Goal: Complete application form

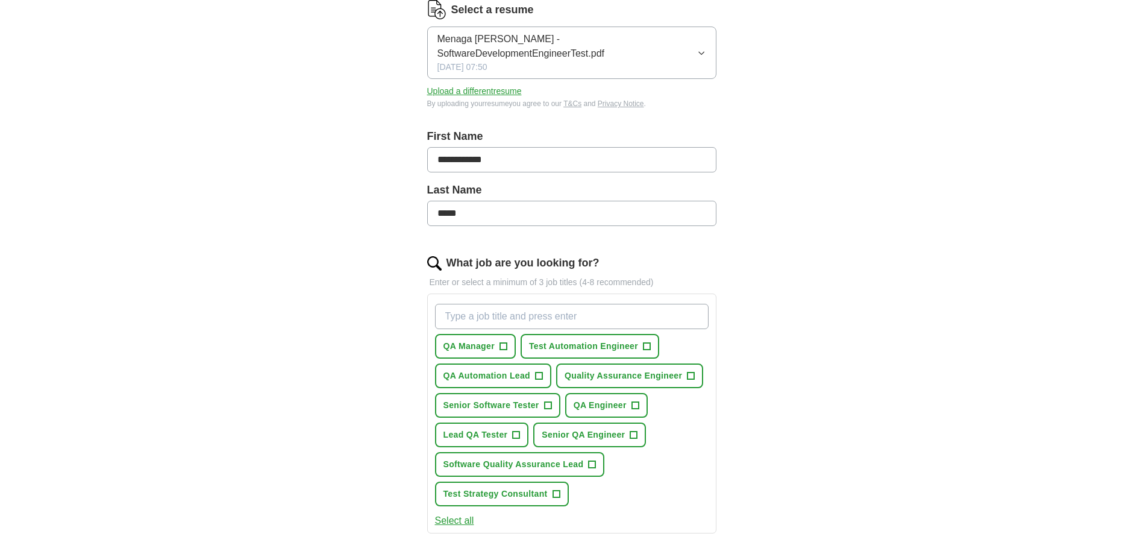
scroll to position [181, 0]
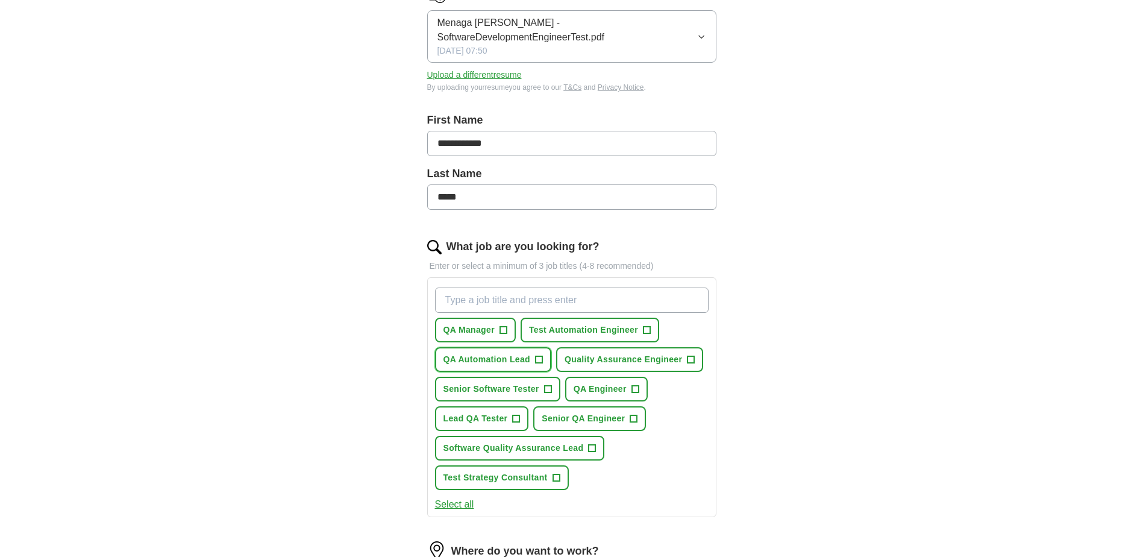
click at [538, 362] on span "+" at bounding box center [538, 360] width 7 height 10
click at [500, 332] on span "+" at bounding box center [503, 331] width 7 height 10
click at [608, 332] on span "Test Automation Engineer" at bounding box center [583, 330] width 109 height 13
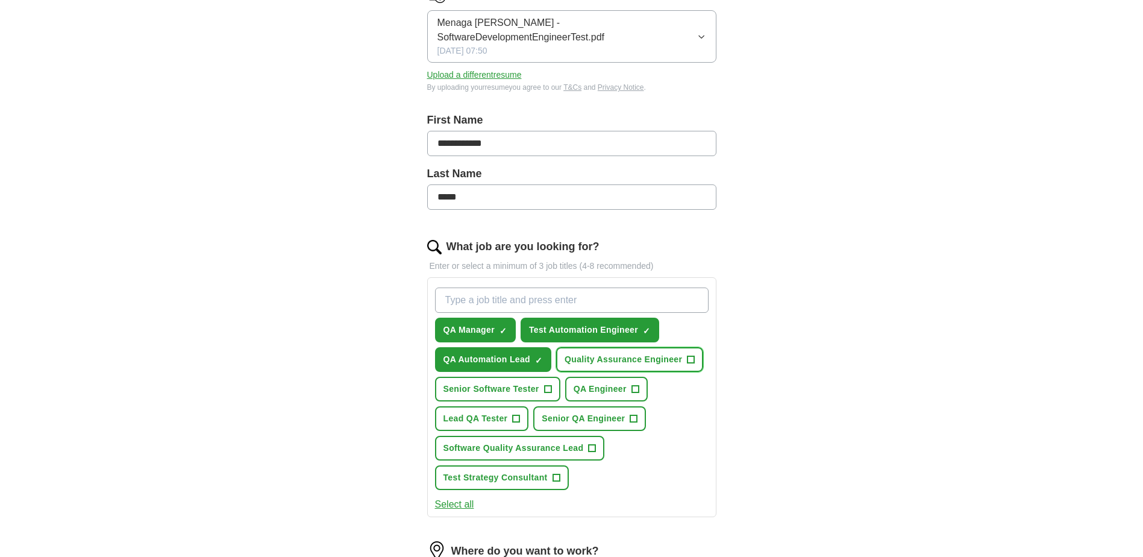
click at [636, 360] on span "Quality Assurance Engineer" at bounding box center [624, 359] width 118 height 13
click at [523, 386] on span "Senior Software Tester" at bounding box center [492, 389] width 96 height 13
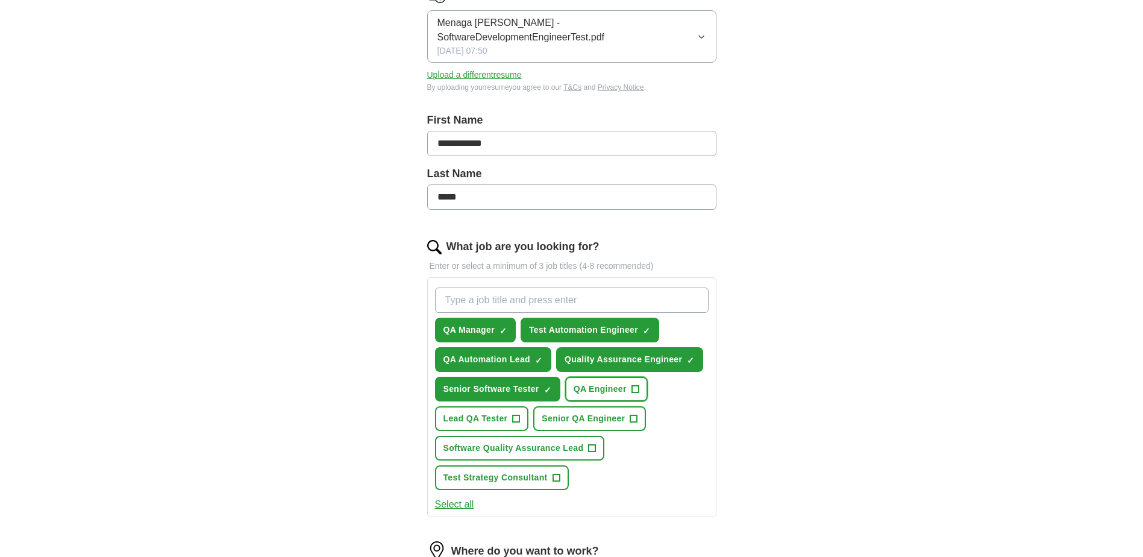
click at [594, 388] on span "QA Engineer" at bounding box center [600, 389] width 53 height 13
click at [492, 421] on span "Lead QA Tester" at bounding box center [476, 418] width 64 height 13
click at [596, 419] on span "Senior QA Engineer" at bounding box center [583, 418] width 83 height 13
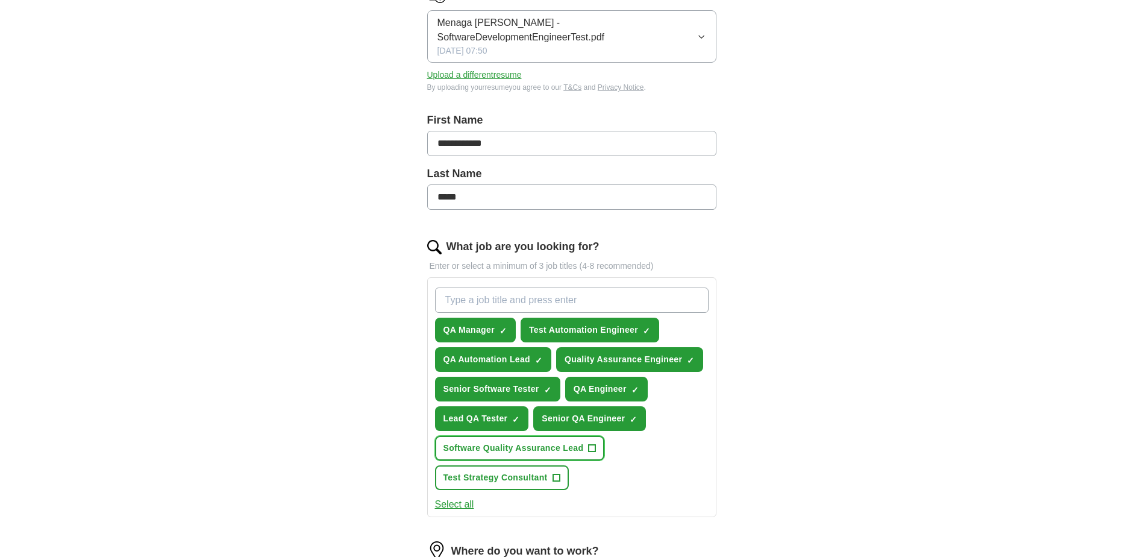
click at [574, 451] on span "Software Quality Assurance Lead" at bounding box center [514, 448] width 140 height 13
click at [547, 479] on span "Test Strategy Consultant" at bounding box center [496, 477] width 104 height 13
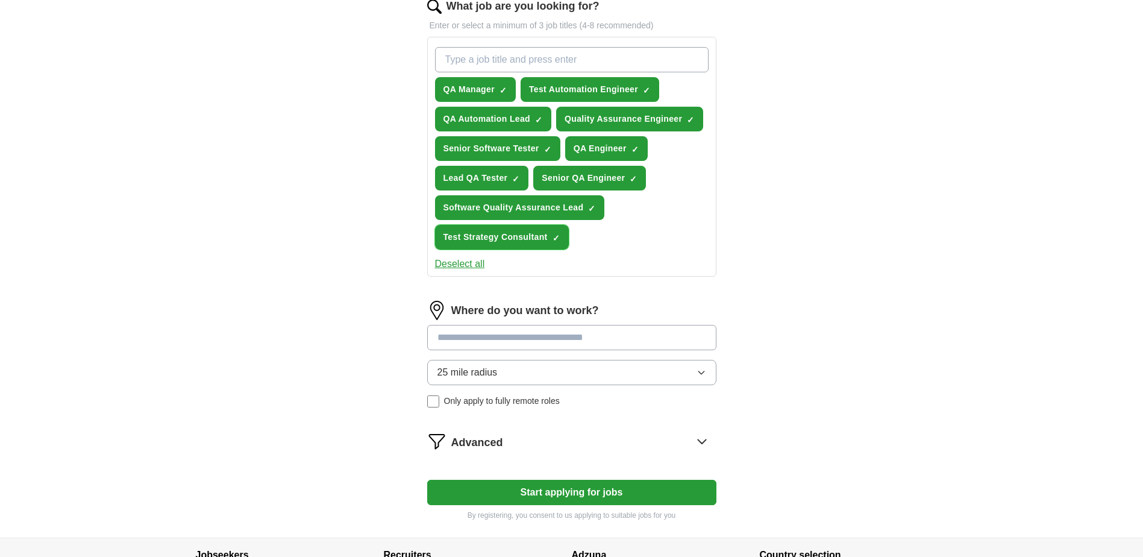
scroll to position [422, 0]
click at [545, 335] on input at bounding box center [571, 336] width 289 height 25
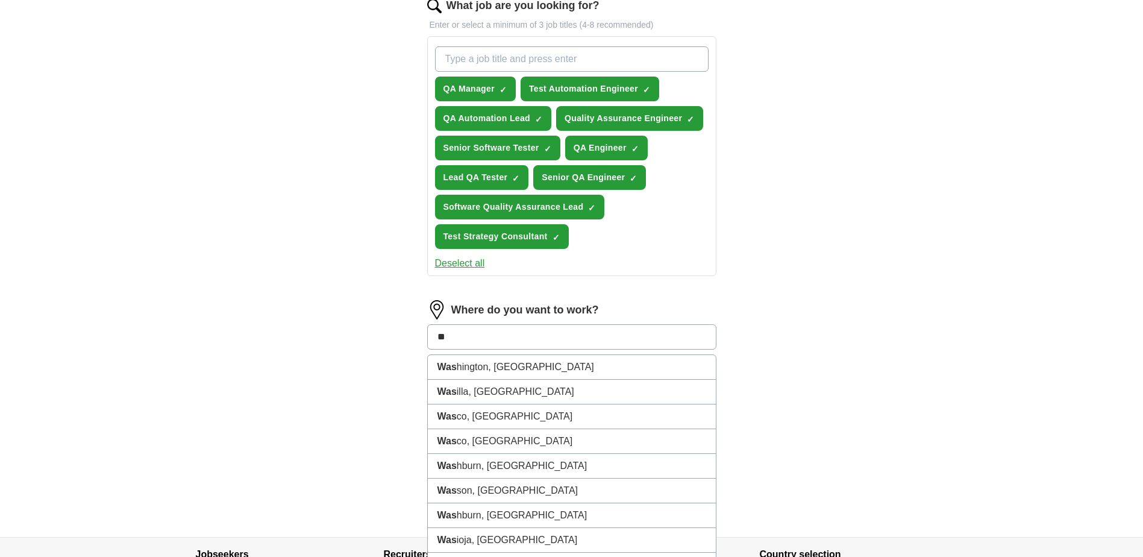
type input "*"
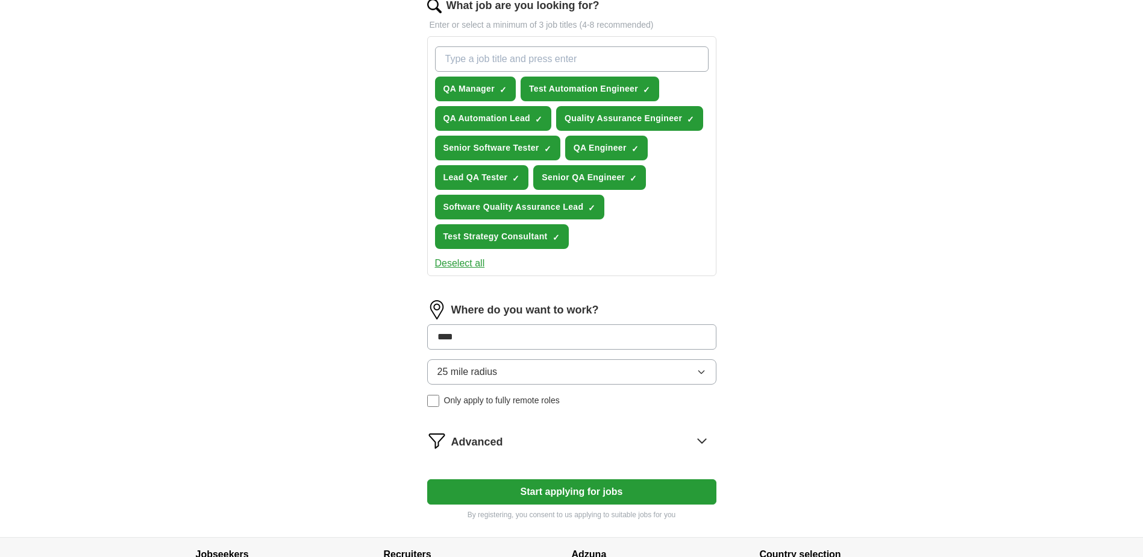
type input "*****"
click at [505, 360] on li "Seatt le, [GEOGRAPHIC_DATA]" at bounding box center [572, 367] width 288 height 25
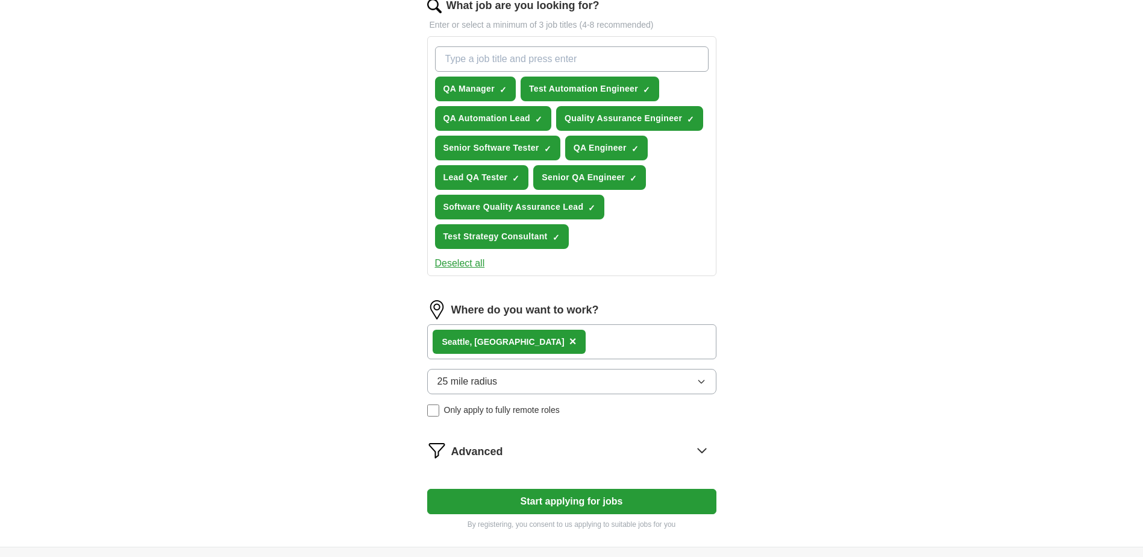
click at [697, 385] on icon "button" at bounding box center [702, 382] width 10 height 10
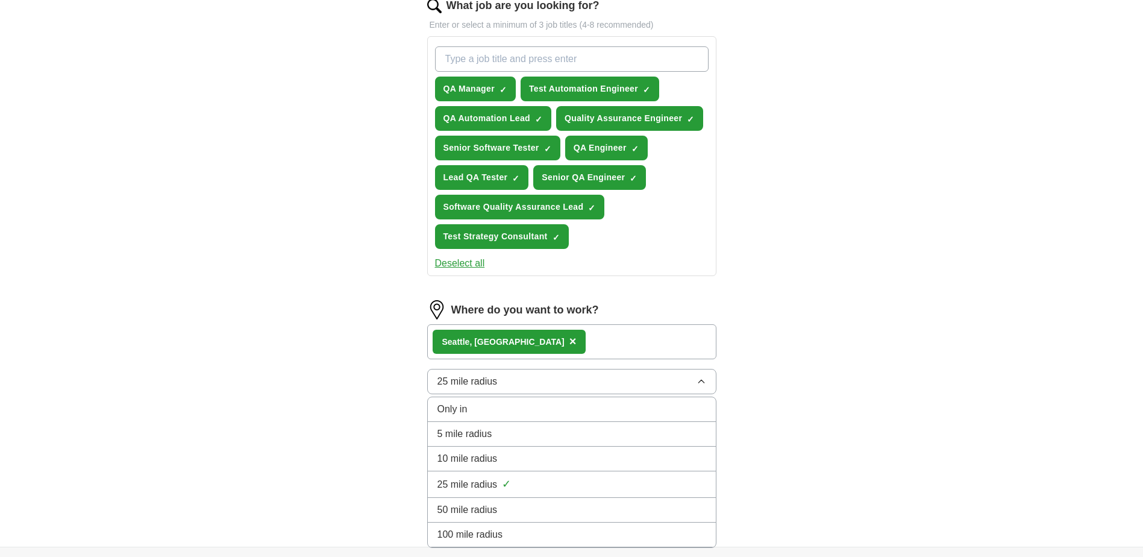
click at [489, 513] on span "50 mile radius" at bounding box center [468, 510] width 60 height 14
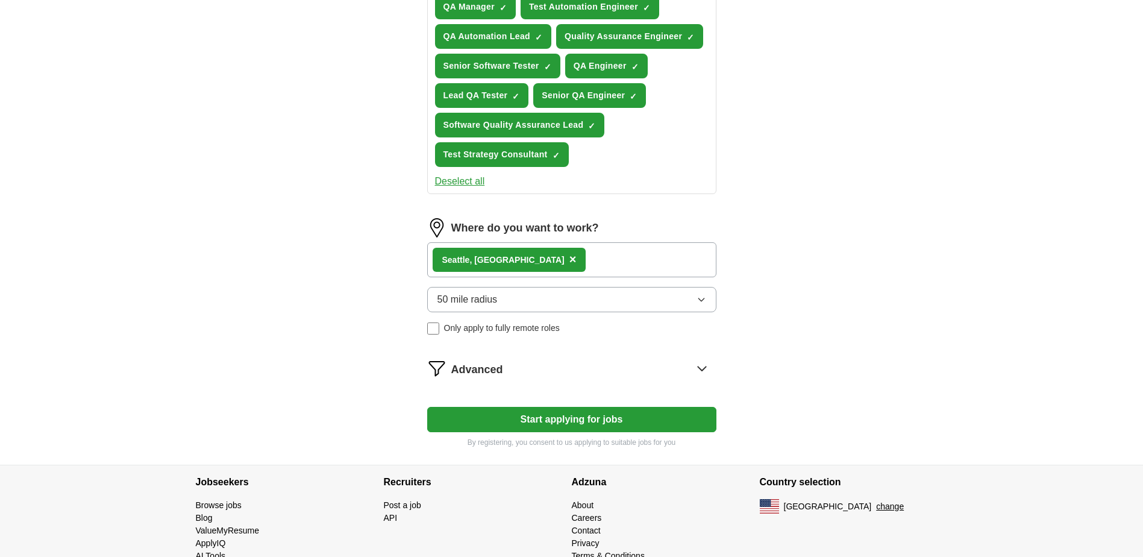
scroll to position [533, 0]
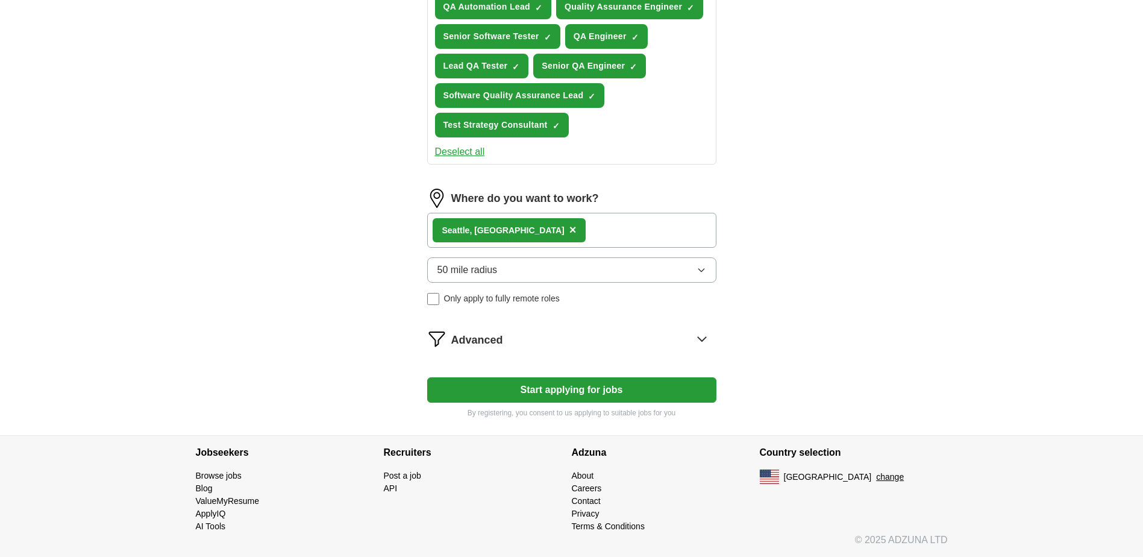
click at [700, 339] on icon at bounding box center [702, 339] width 8 height 4
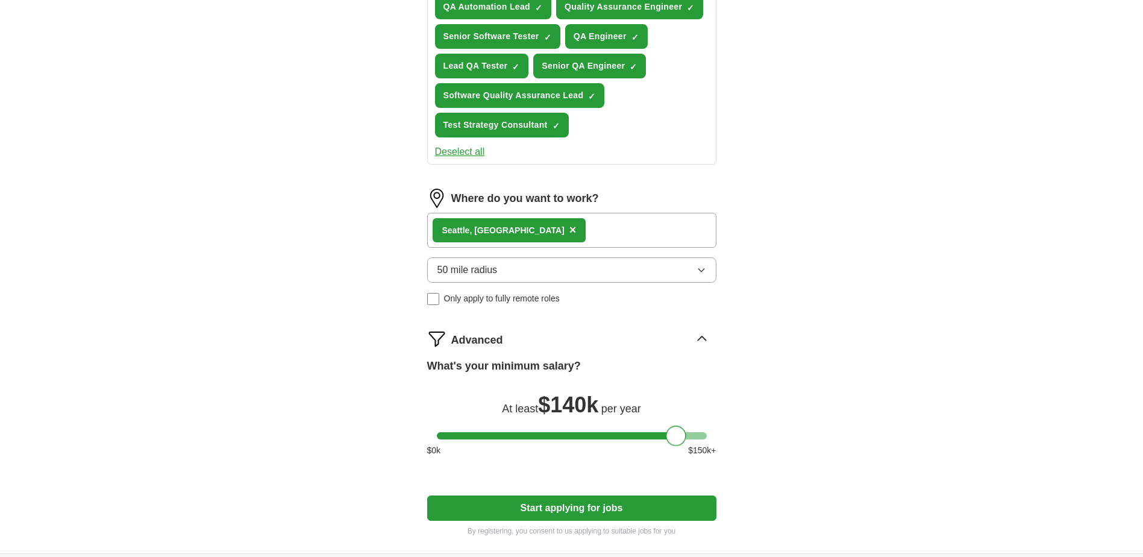
drag, startPoint x: 450, startPoint y: 433, endPoint x: 682, endPoint y: 445, distance: 232.4
click at [679, 442] on div at bounding box center [676, 436] width 20 height 20
drag, startPoint x: 670, startPoint y: 435, endPoint x: 649, endPoint y: 433, distance: 21.1
click at [649, 433] on div at bounding box center [655, 436] width 20 height 20
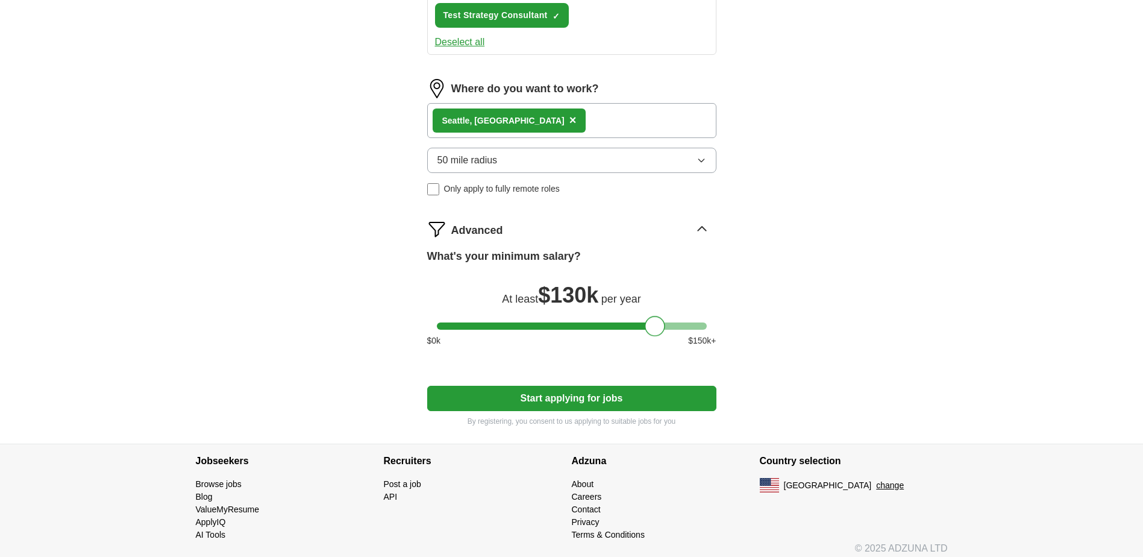
scroll to position [652, 0]
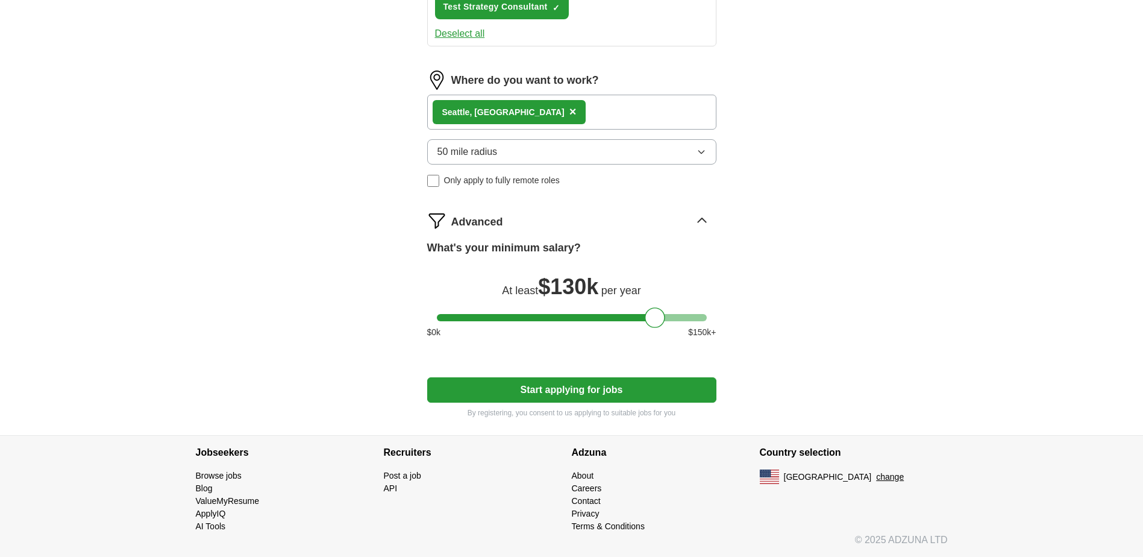
click at [567, 389] on button "Start applying for jobs" at bounding box center [571, 389] width 289 height 25
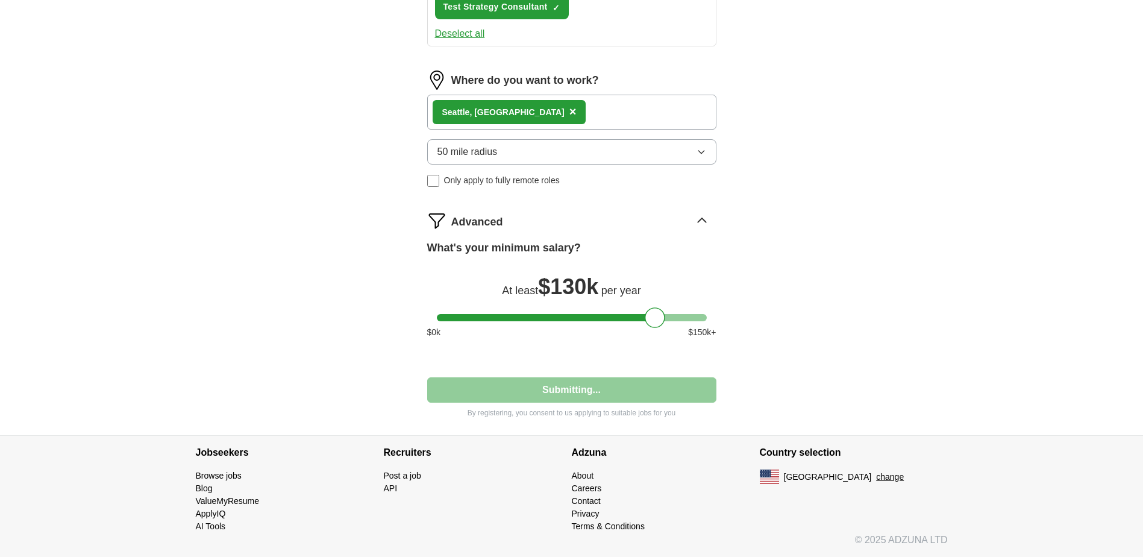
select select "**"
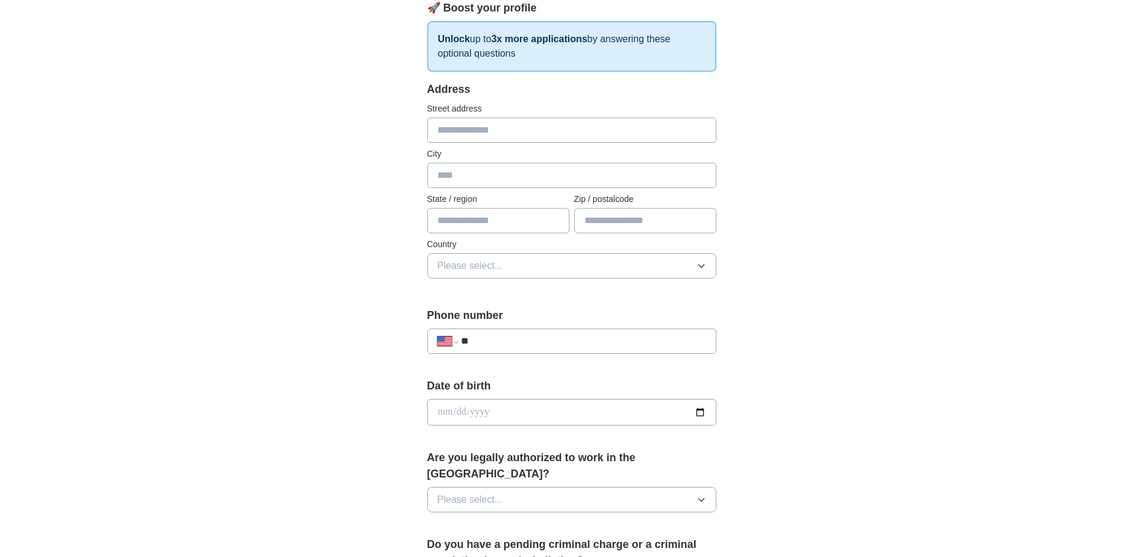
scroll to position [0, 0]
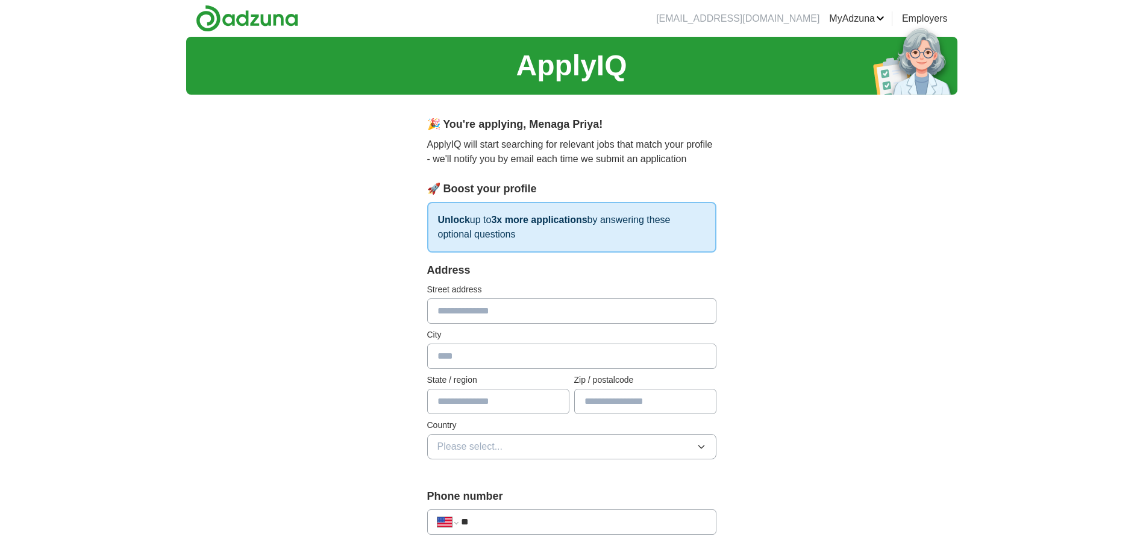
click at [477, 313] on input "text" at bounding box center [571, 310] width 289 height 25
type input "**********"
type input "******"
type input "**"
type input "*****"
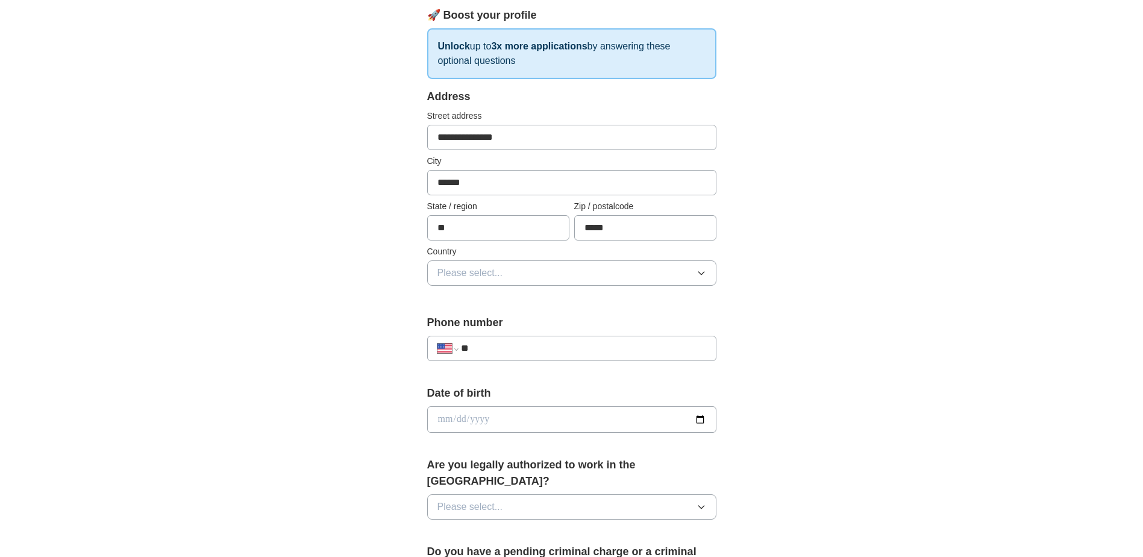
scroll to position [181, 0]
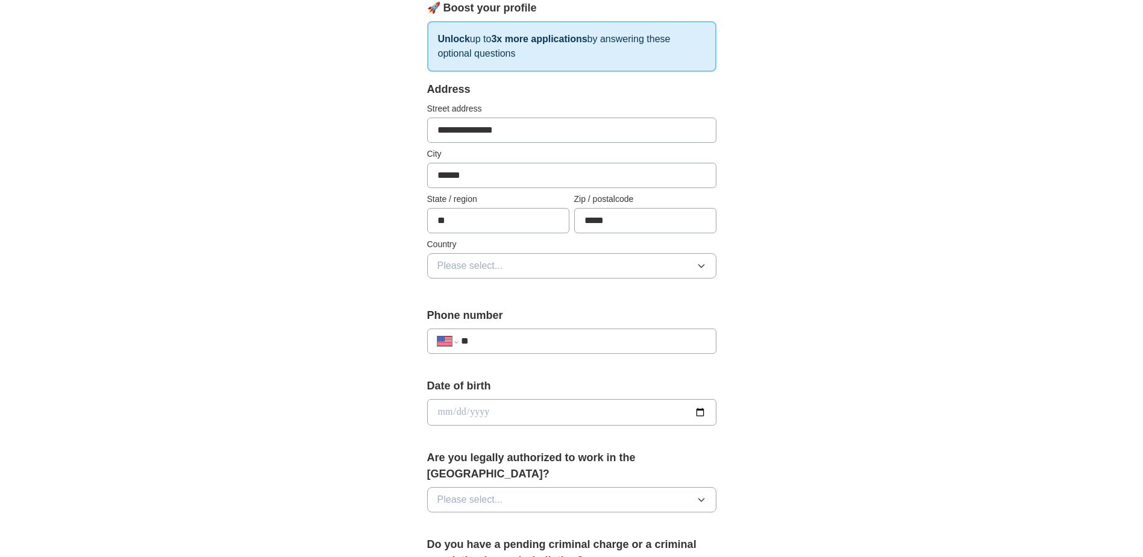
click at [485, 259] on span "Please select..." at bounding box center [471, 266] width 66 height 14
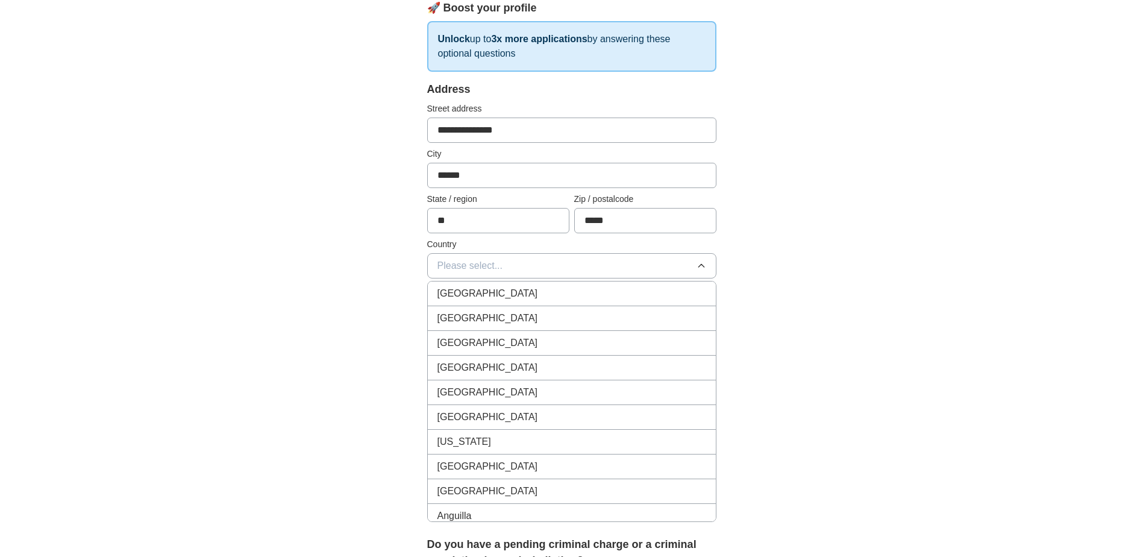
click at [479, 293] on span "[GEOGRAPHIC_DATA]" at bounding box center [488, 293] width 101 height 14
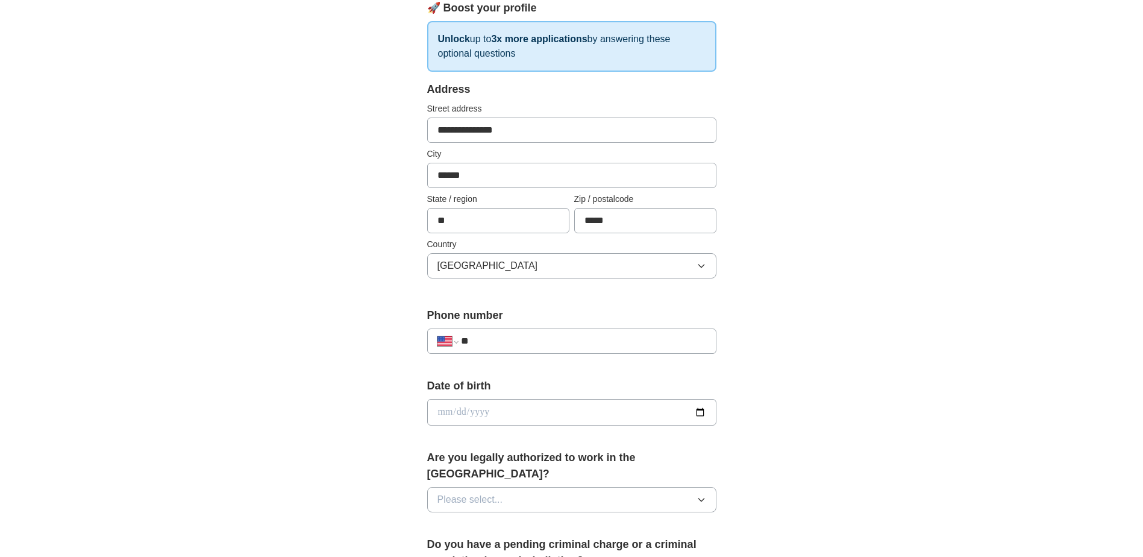
click at [492, 336] on input "**" at bounding box center [583, 341] width 245 height 14
type input "**********"
click at [533, 392] on label "Date of birth" at bounding box center [571, 386] width 289 height 16
click at [530, 411] on input "date" at bounding box center [571, 412] width 289 height 27
click at [702, 416] on input "date" at bounding box center [571, 412] width 289 height 27
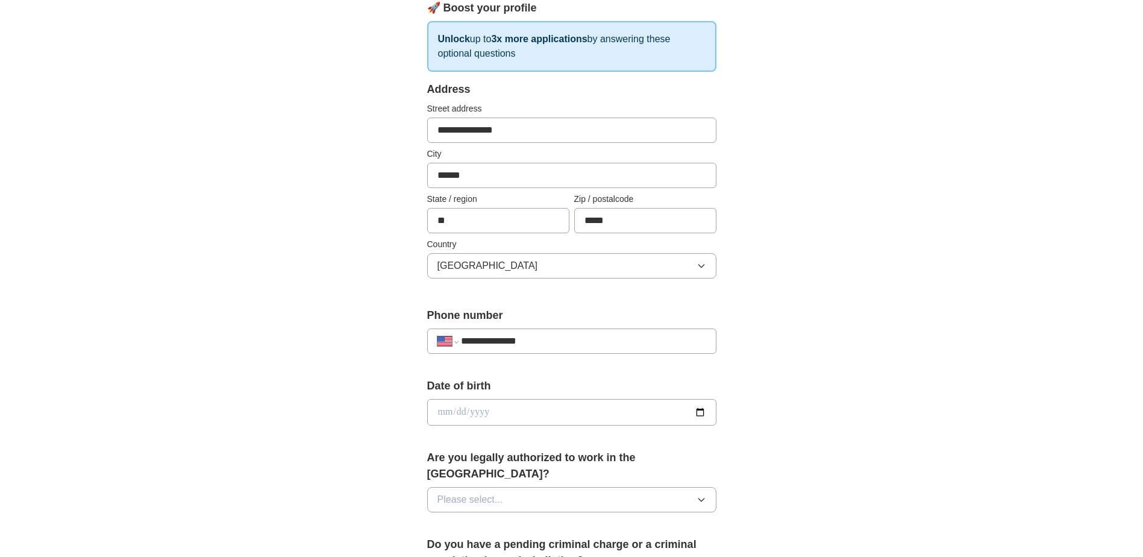
click at [702, 416] on input "date" at bounding box center [571, 412] width 289 height 27
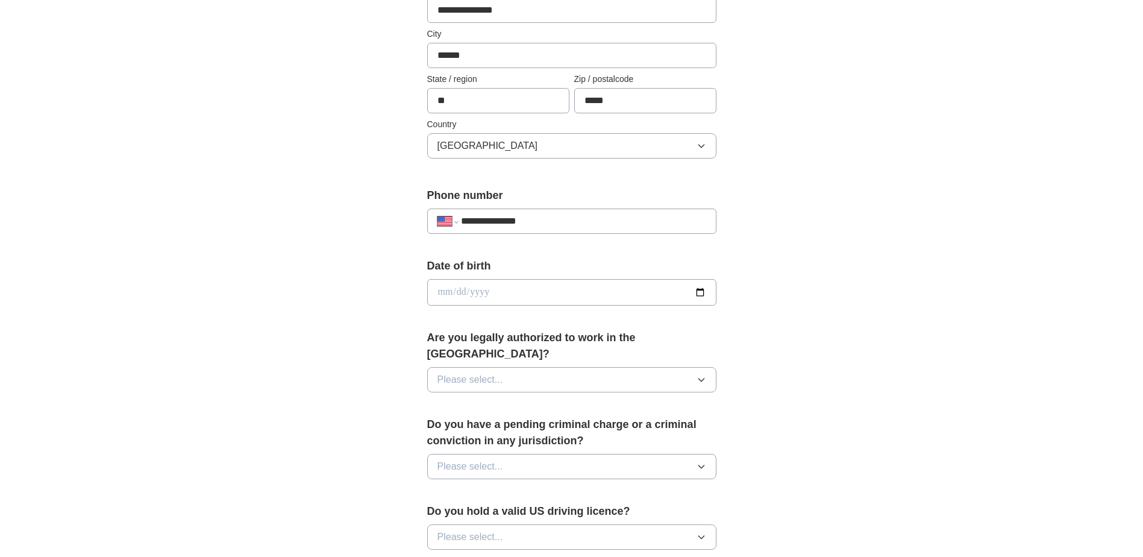
scroll to position [422, 0]
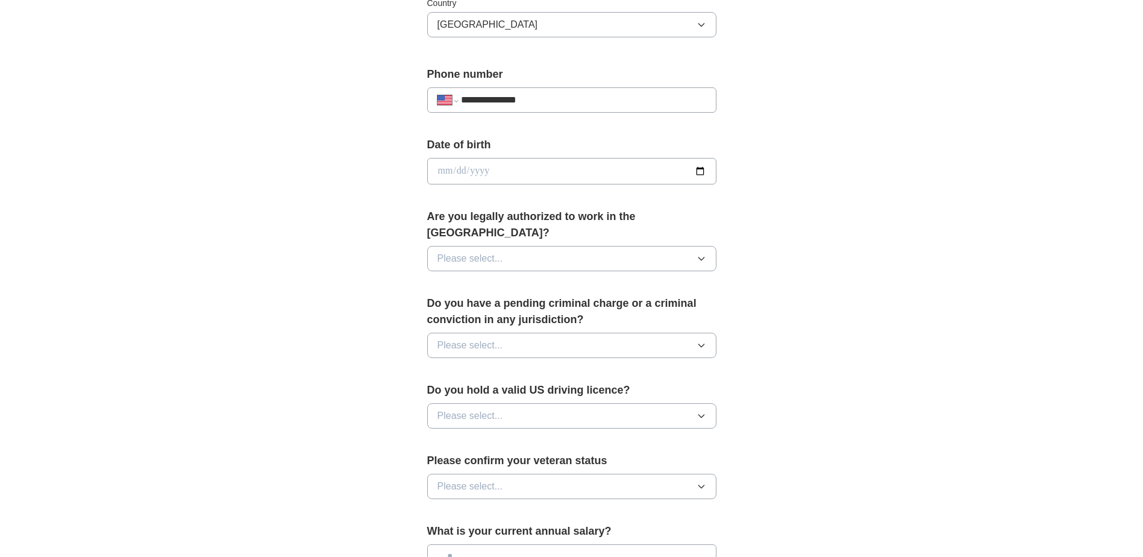
click at [564, 248] on button "Please select..." at bounding box center [571, 258] width 289 height 25
click at [462, 279] on div "Yes" at bounding box center [572, 286] width 269 height 14
click at [489, 338] on span "Please select..." at bounding box center [471, 345] width 66 height 14
click at [473, 391] on div "No" at bounding box center [572, 398] width 269 height 14
click at [496, 409] on span "Please select..." at bounding box center [471, 416] width 66 height 14
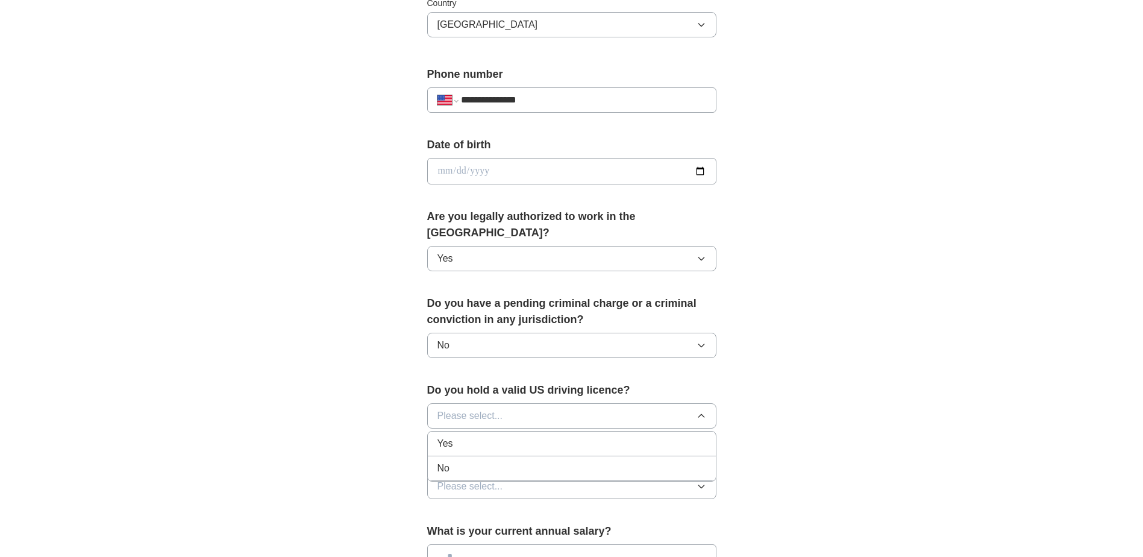
click at [472, 461] on div "No" at bounding box center [572, 468] width 269 height 14
click at [502, 403] on button "No" at bounding box center [571, 415] width 289 height 25
click at [451, 436] on span "Yes" at bounding box center [446, 443] width 16 height 14
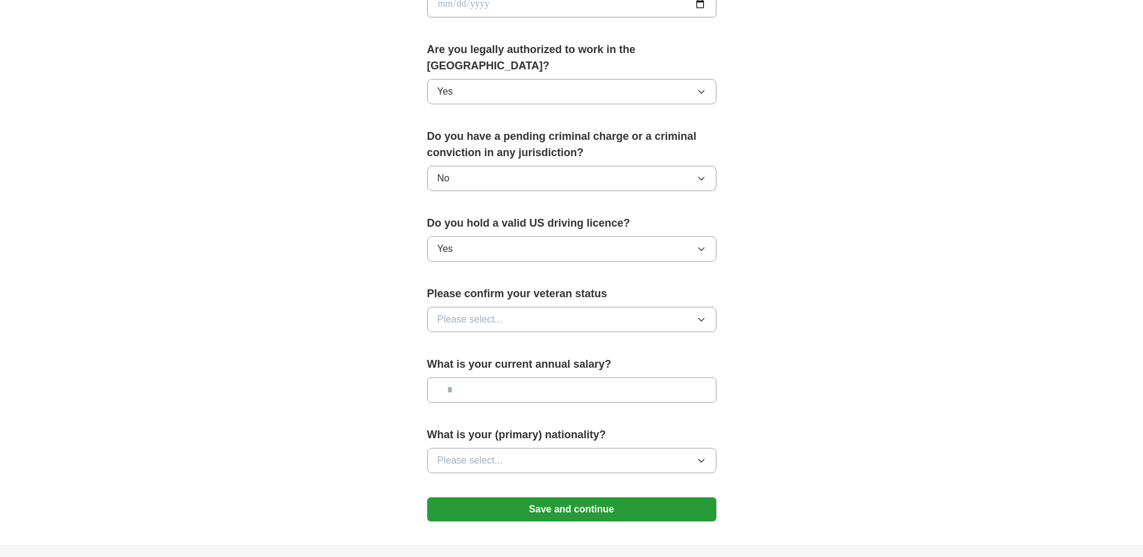
scroll to position [603, 0]
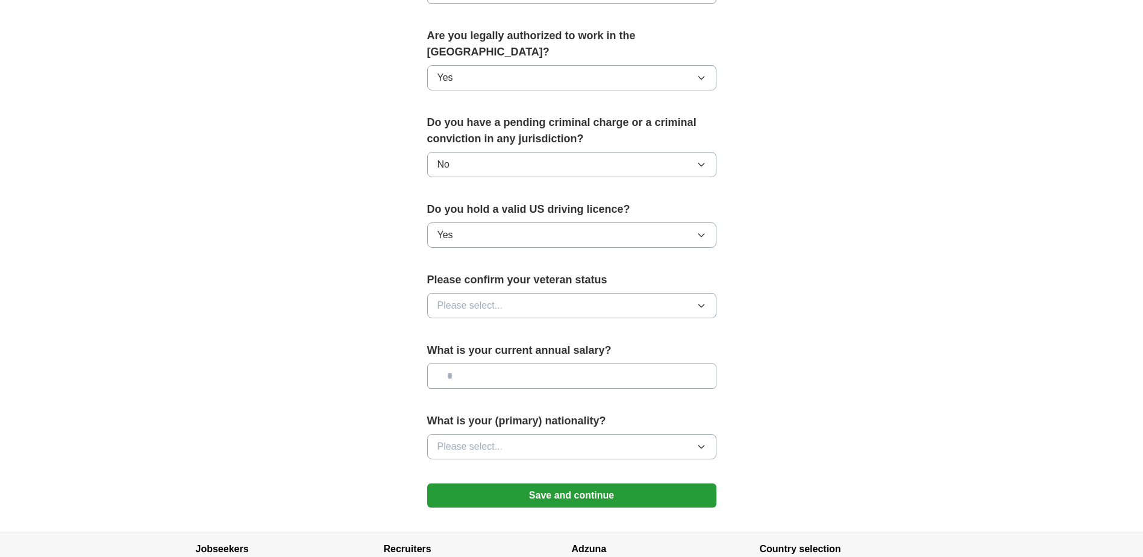
click at [529, 293] on button "Please select..." at bounding box center [571, 305] width 289 height 25
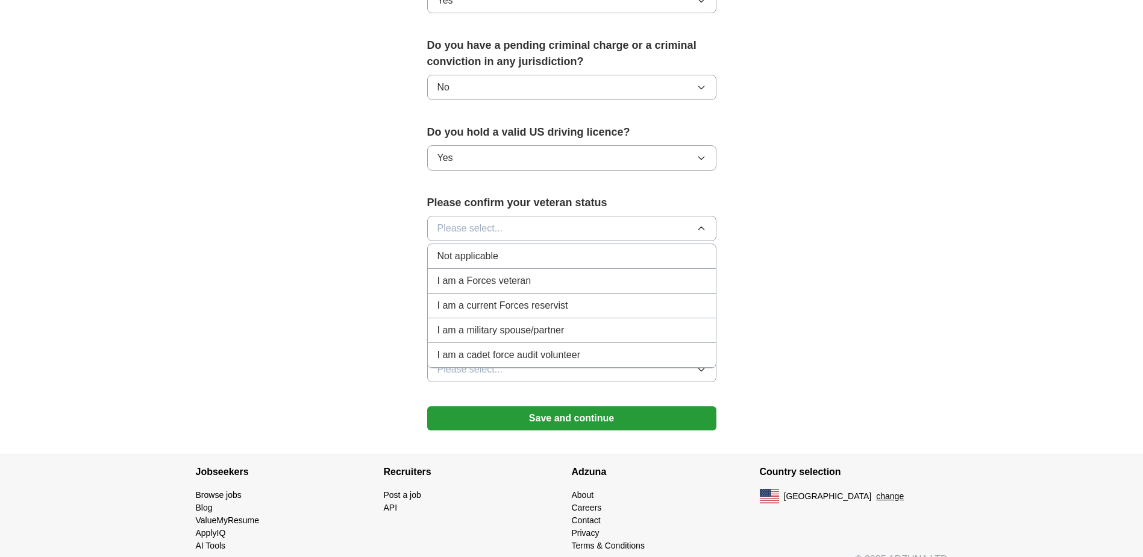
scroll to position [683, 0]
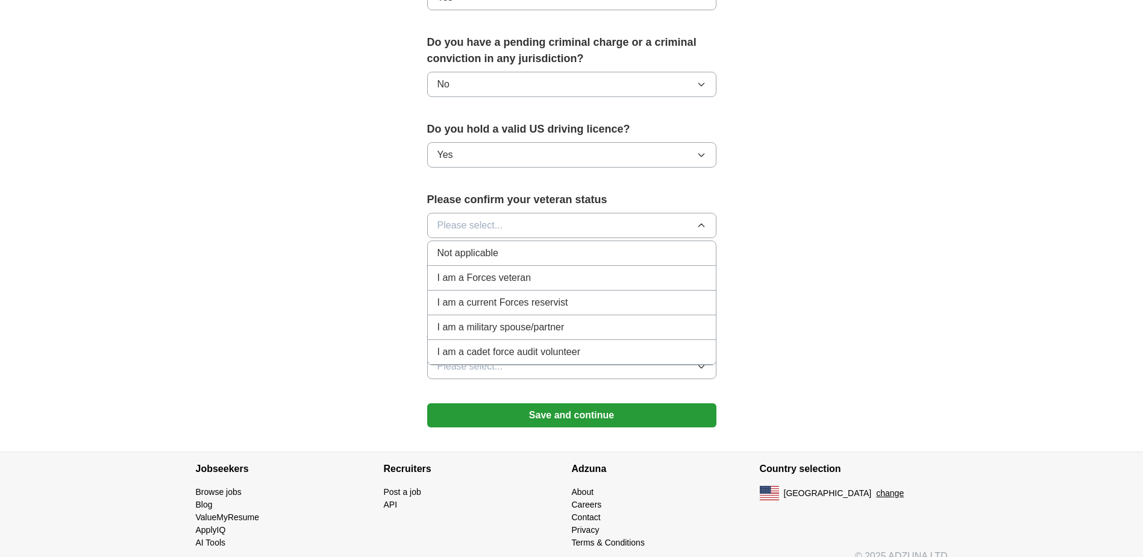
click at [462, 246] on span "Not applicable" at bounding box center [468, 253] width 61 height 14
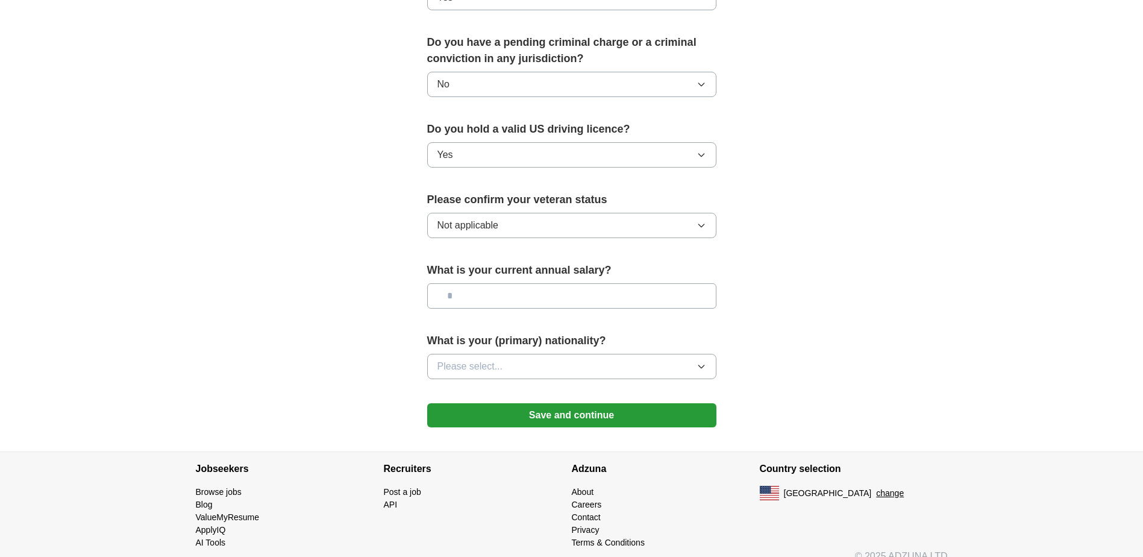
click at [500, 284] on input "text" at bounding box center [571, 295] width 289 height 25
type input "********"
click at [523, 354] on button "Please select..." at bounding box center [571, 366] width 289 height 25
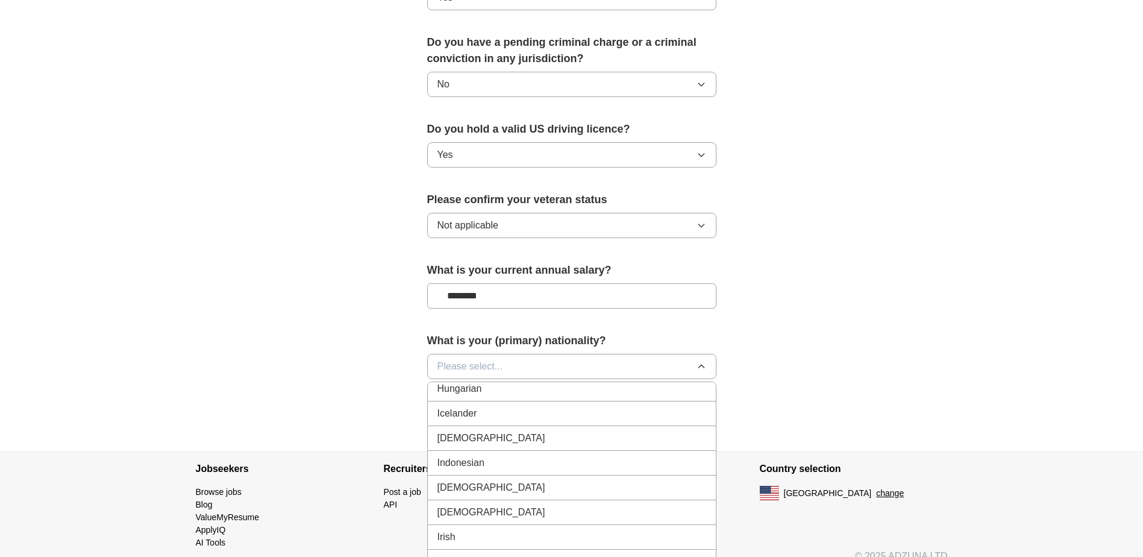
scroll to position [1929, 0]
click at [464, 435] on div "[DEMOGRAPHIC_DATA]" at bounding box center [572, 442] width 269 height 14
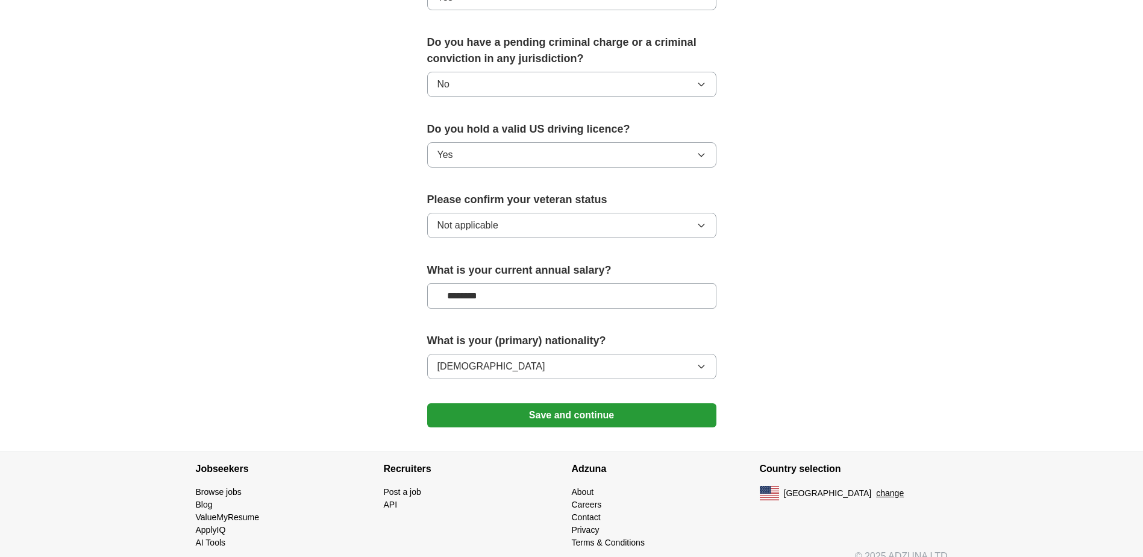
click at [574, 403] on button "Save and continue" at bounding box center [571, 415] width 289 height 24
